Goal: Task Accomplishment & Management: Manage account settings

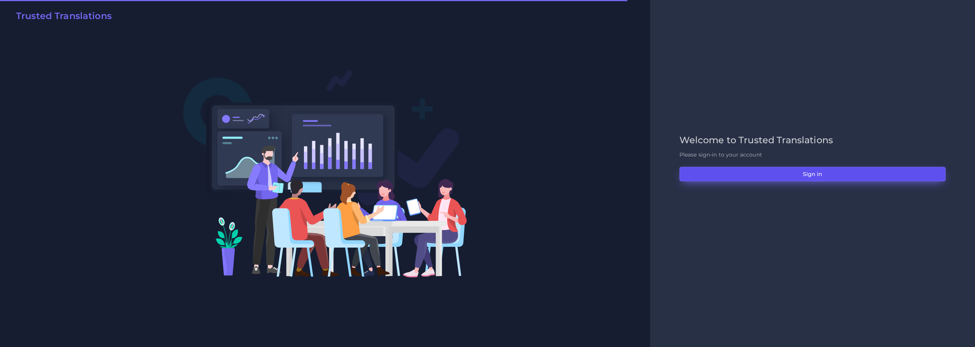
click at [804, 176] on button "Sign in" at bounding box center [813, 174] width 266 height 14
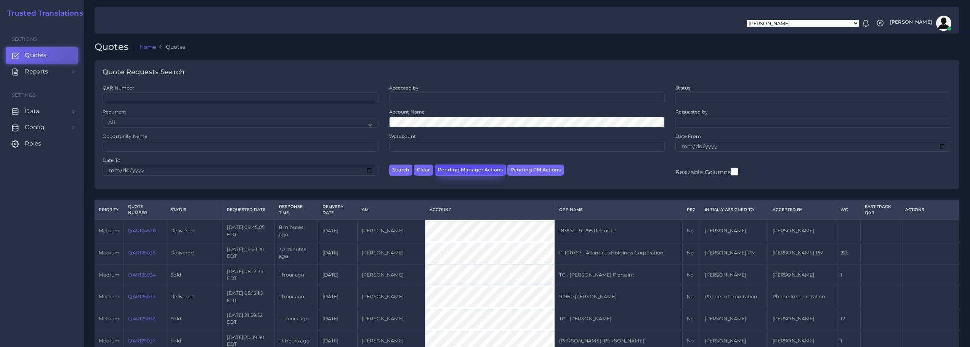
click at [472, 168] on button "Pending Manager Actions" at bounding box center [470, 170] width 71 height 11
select select "awaiting_manager_initial_review"
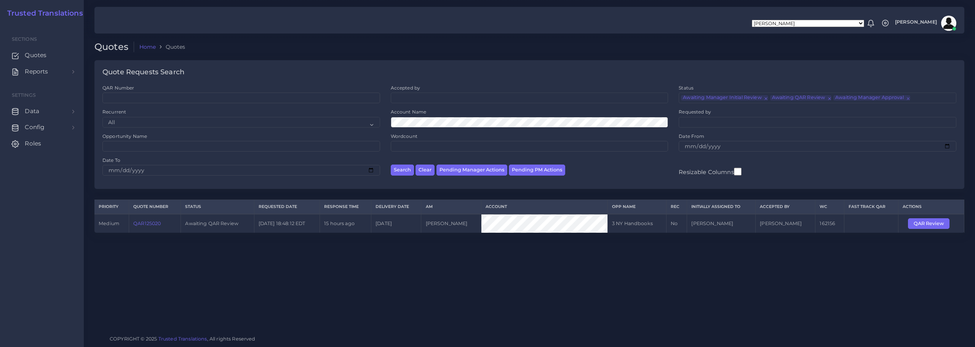
click at [145, 223] on link "QAR125020" at bounding box center [146, 224] width 27 height 6
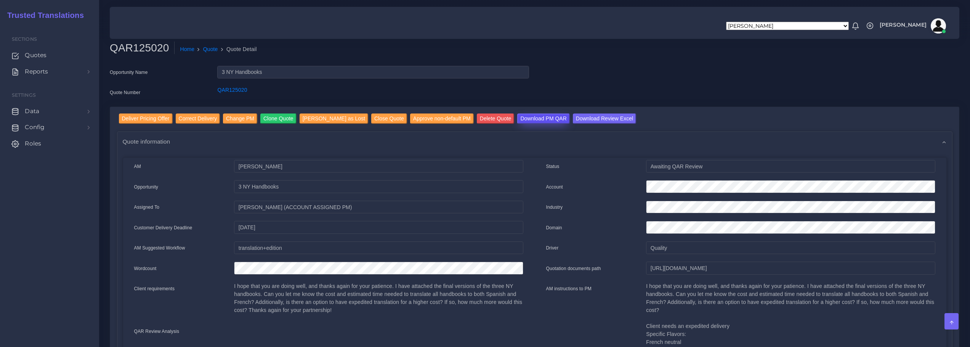
click at [528, 118] on input "Download PM QAR" at bounding box center [543, 119] width 52 height 10
click at [574, 117] on input "Download Review Excel" at bounding box center [604, 119] width 63 height 10
click at [147, 118] on input "Deliver Pricing Offer" at bounding box center [146, 119] width 54 height 10
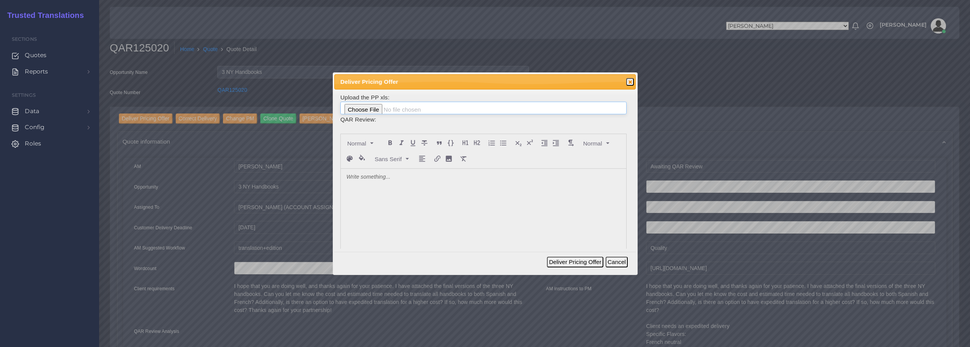
click at [366, 109] on input "file" at bounding box center [483, 108] width 286 height 13
type input "C:\fakepath\125020_Democracy_Prep_Public_Schools_ToAM.xlsx"
click at [382, 181] on div at bounding box center [483, 226] width 285 height 114
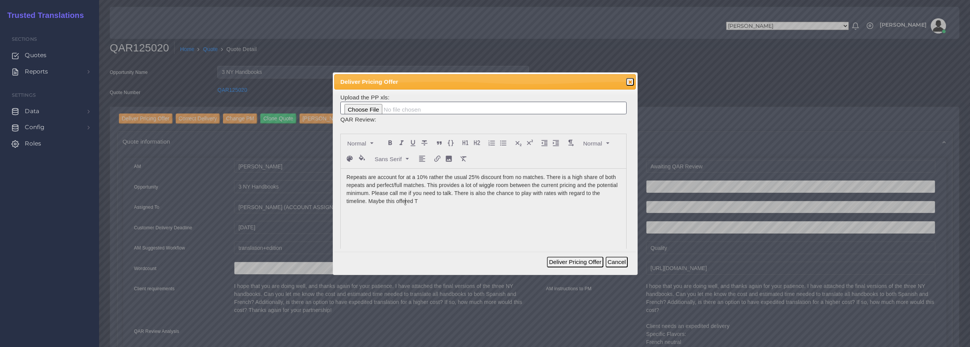
drag, startPoint x: 405, startPoint y: 201, endPoint x: 436, endPoint y: 210, distance: 31.6
click at [406, 201] on p "Repeats are account for at a 10% rather the usual 25% discount from no matches.…" at bounding box center [483, 189] width 274 height 32
drag, startPoint x: 435, startPoint y: 203, endPoint x: 454, endPoint y: 202, distance: 19.1
click at [454, 202] on p "Repeats are account for at a 10% rather the usual 25% discount from no matches.…" at bounding box center [483, 189] width 274 height 32
click at [584, 261] on button "Deliver Pricing Offer" at bounding box center [575, 262] width 56 height 11
